Goal: Information Seeking & Learning: Learn about a topic

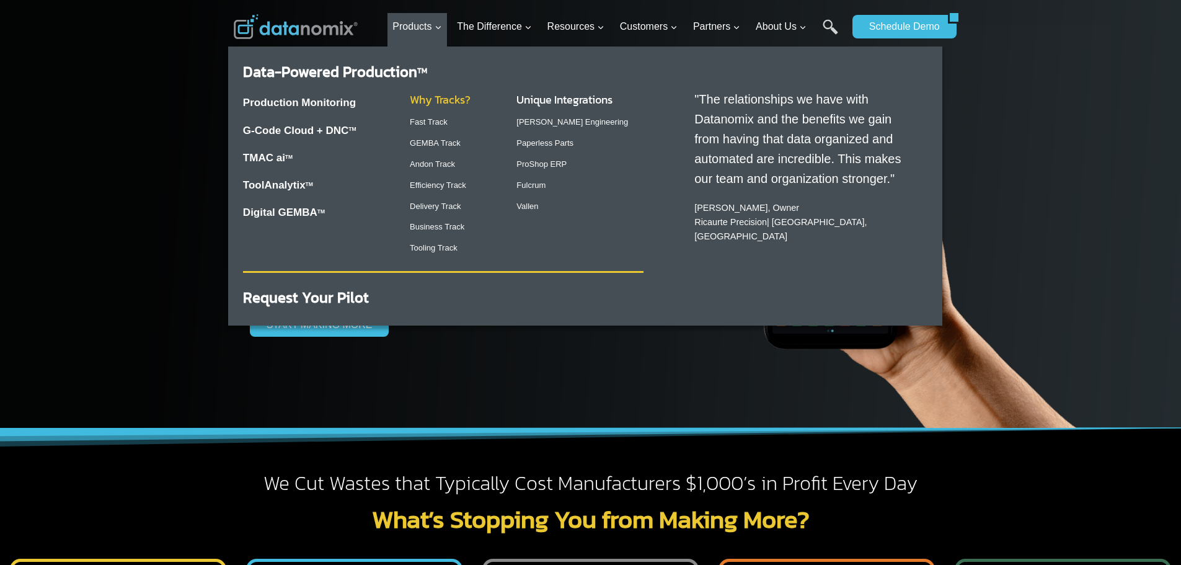
click at [428, 97] on link "Why Tracks?" at bounding box center [440, 99] width 61 height 17
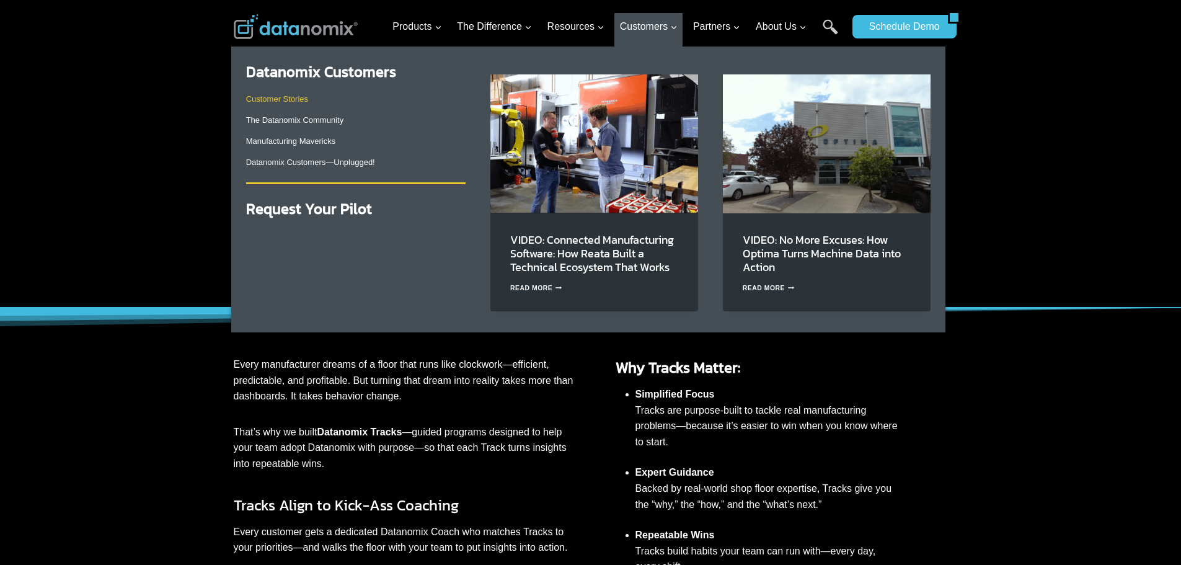
click at [280, 102] on link "Customer Stories" at bounding box center [277, 98] width 62 height 9
